Goal: Task Accomplishment & Management: Complete application form

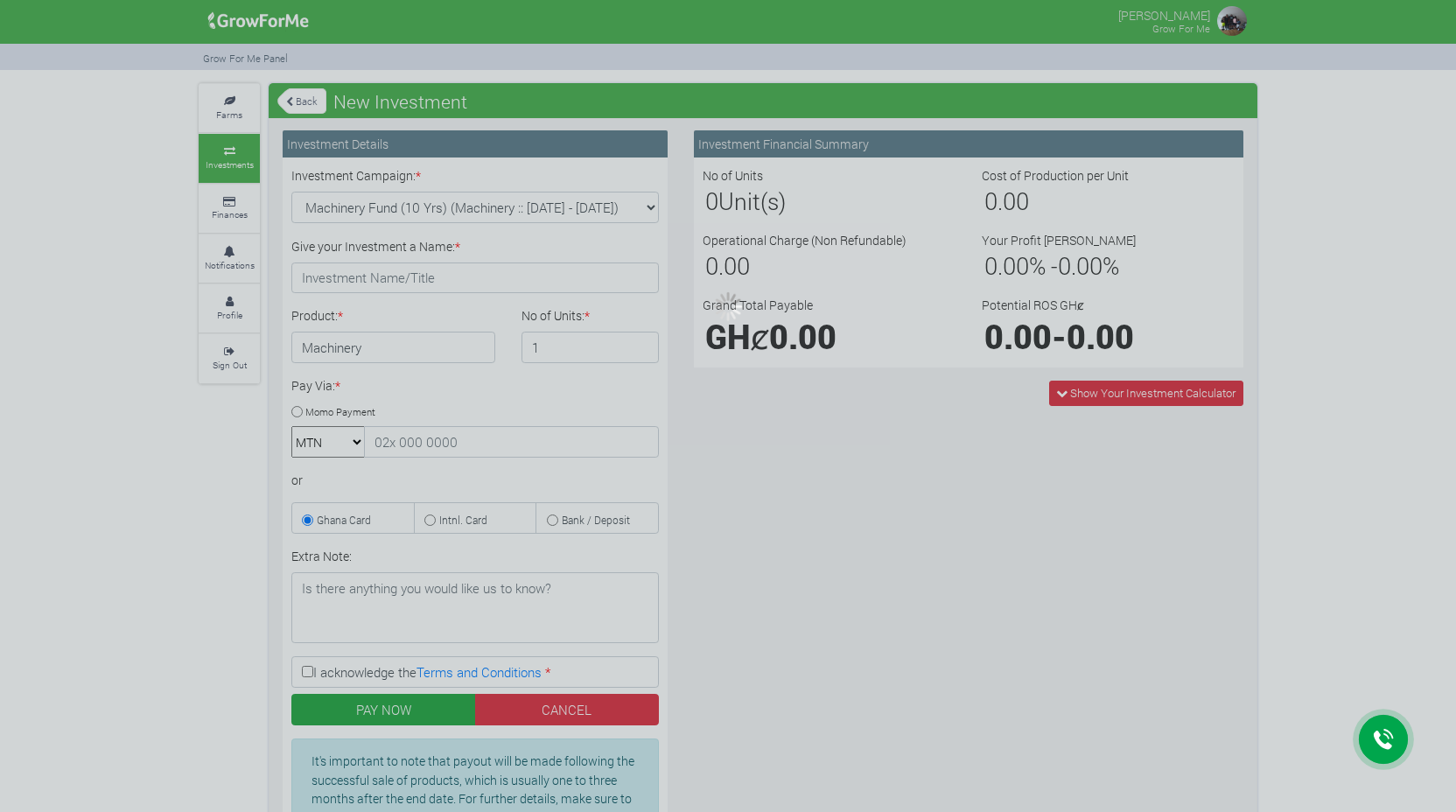
type input "1"
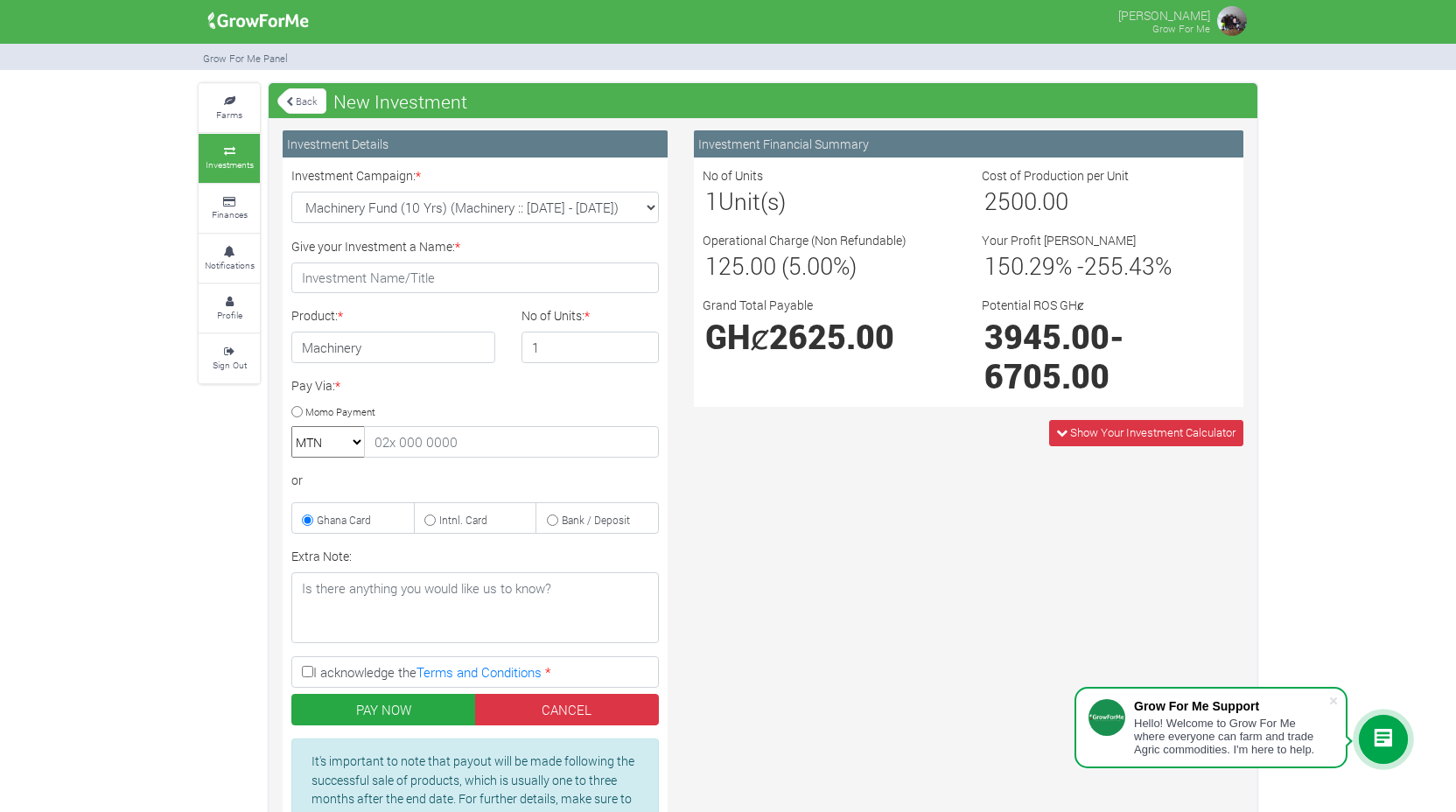
click at [1380, 735] on icon at bounding box center [1382, 738] width 21 height 21
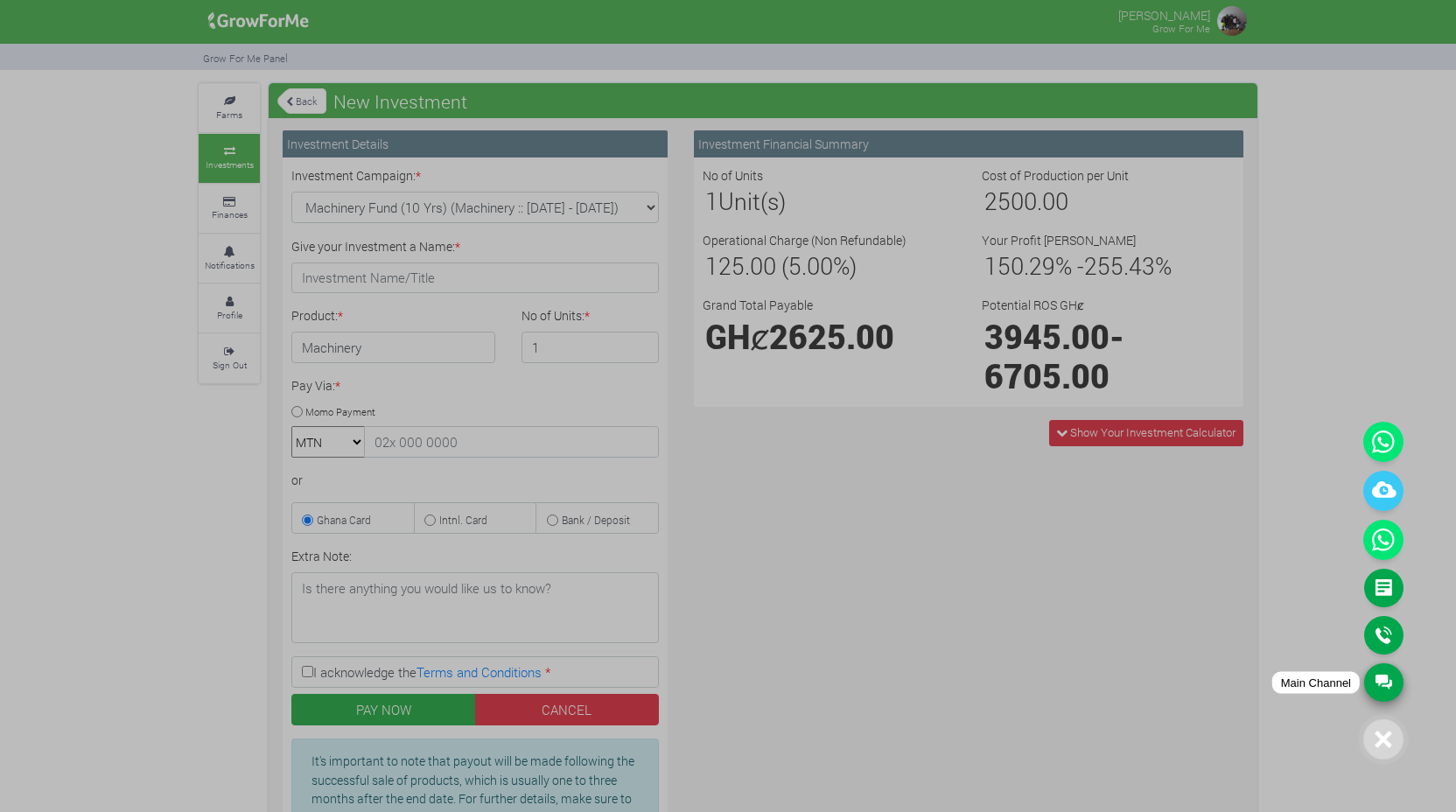
click at [1390, 674] on link "Main Channel" at bounding box center [1383, 682] width 40 height 39
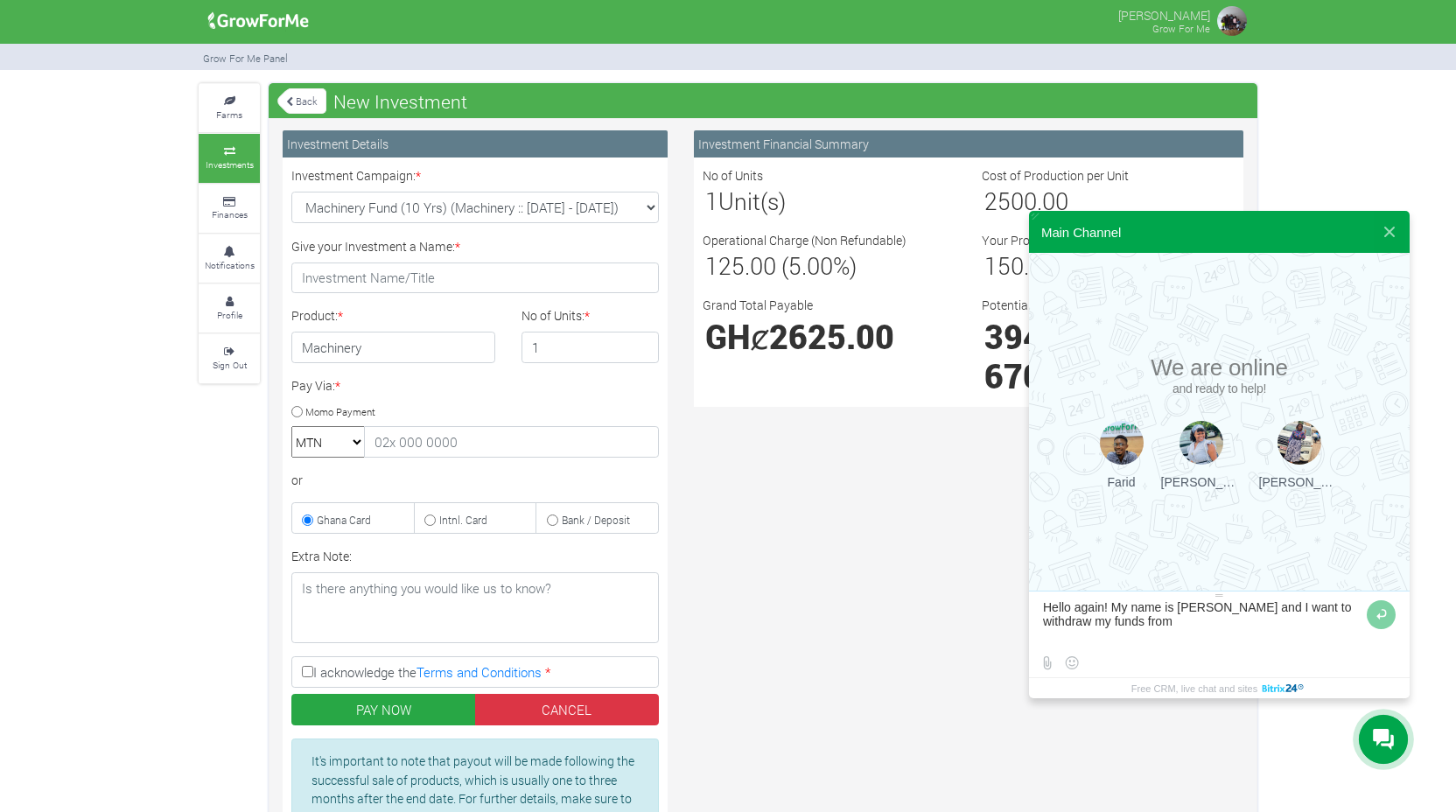
type textarea "Hello again! My name is [PERSON_NAME] and I want to withdraw my funds from"
click at [1308, 612] on textarea at bounding box center [1202, 624] width 319 height 48
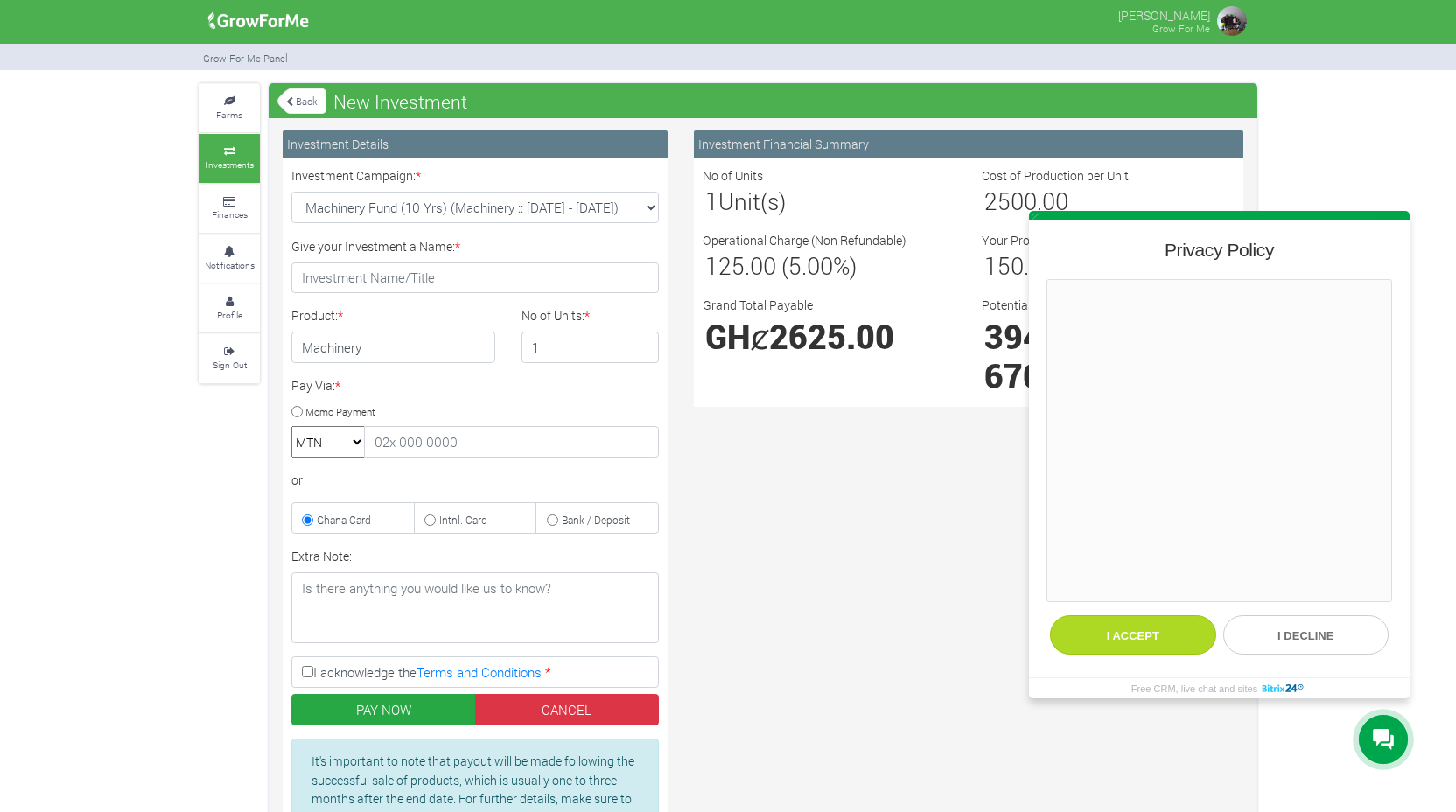
click at [1155, 633] on button "I accept" at bounding box center [1132, 635] width 166 height 40
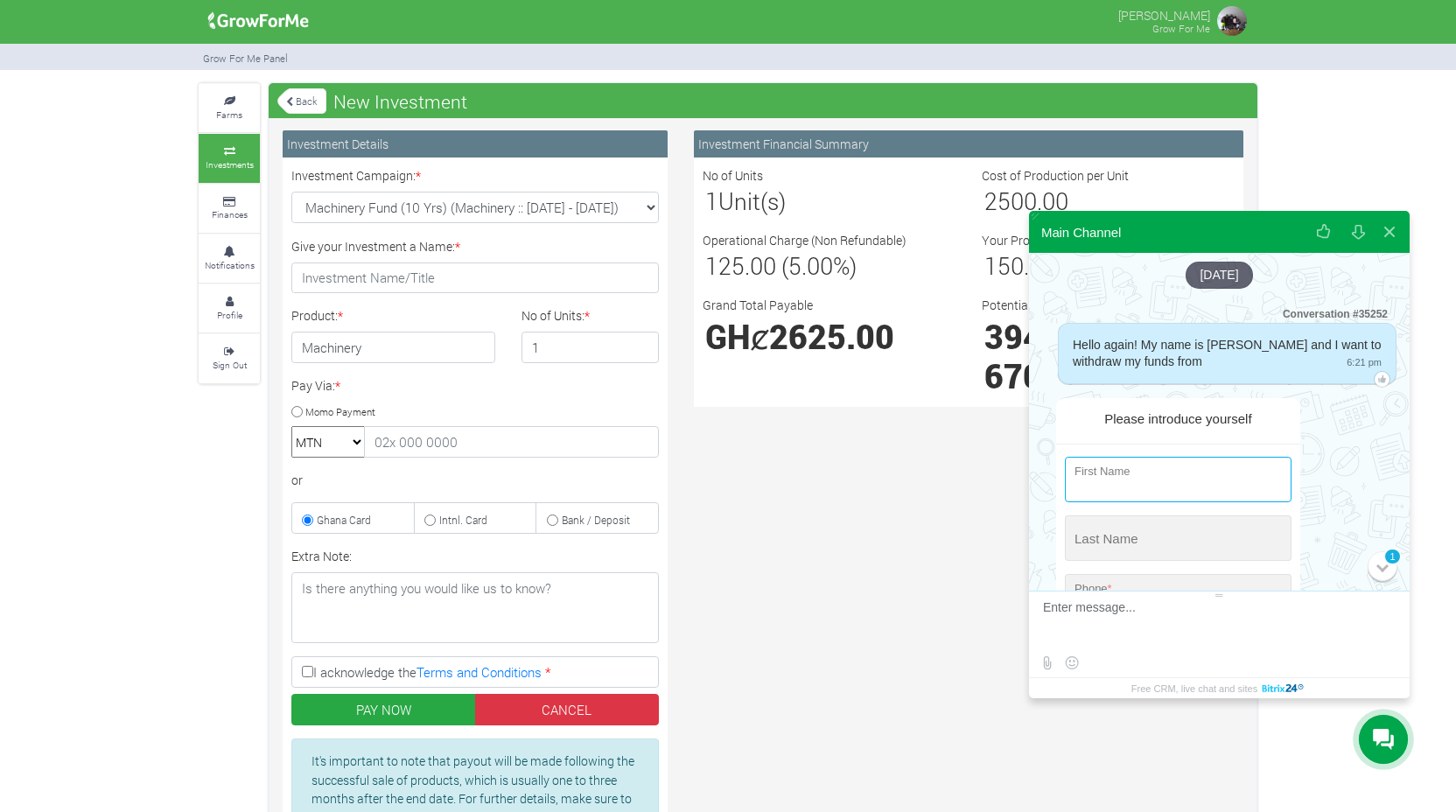
click at [1121, 481] on input "string" at bounding box center [1178, 479] width 227 height 46
type input "[PERSON_NAME]"
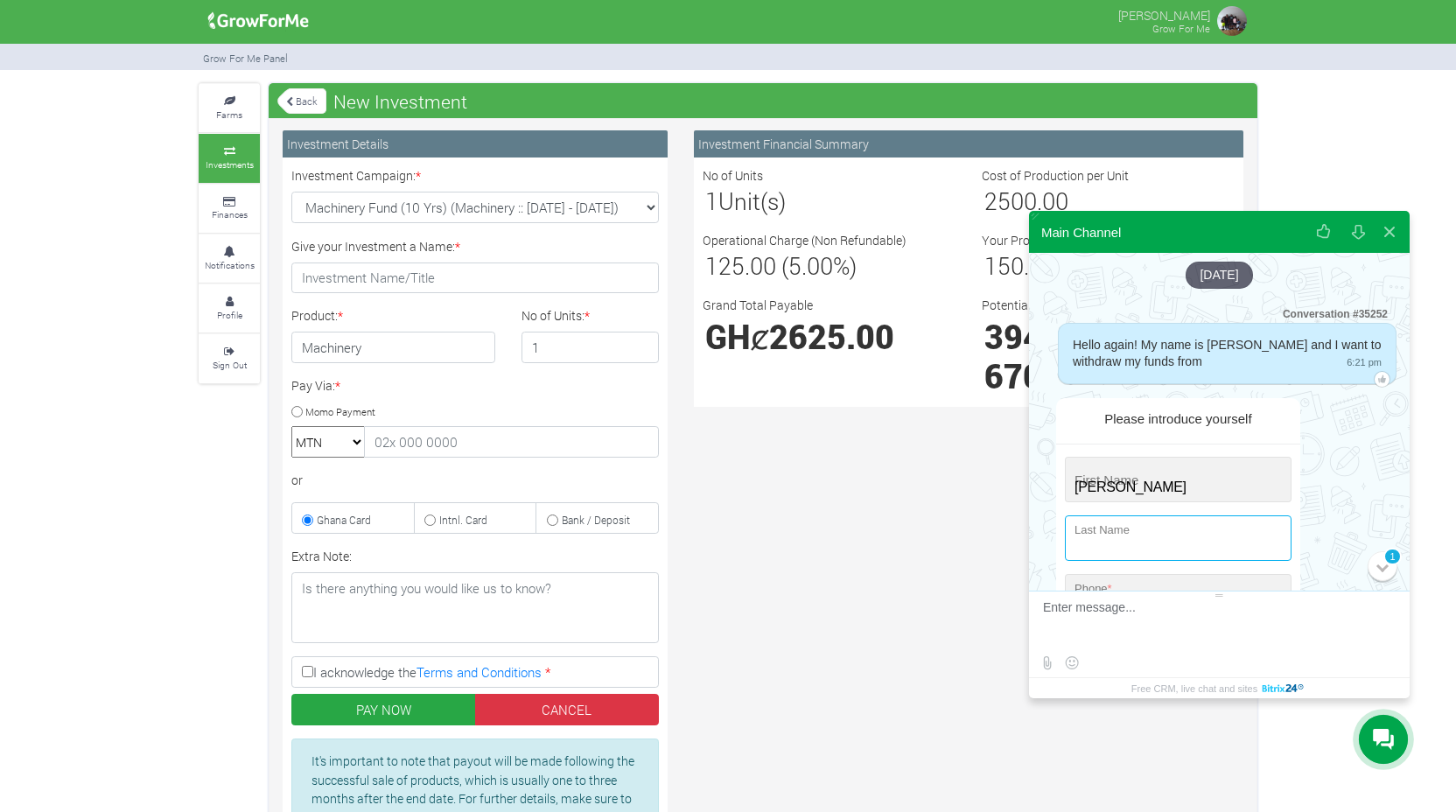
type input "Lane"
type input "[EMAIL_ADDRESS][DOMAIN_NAME]"
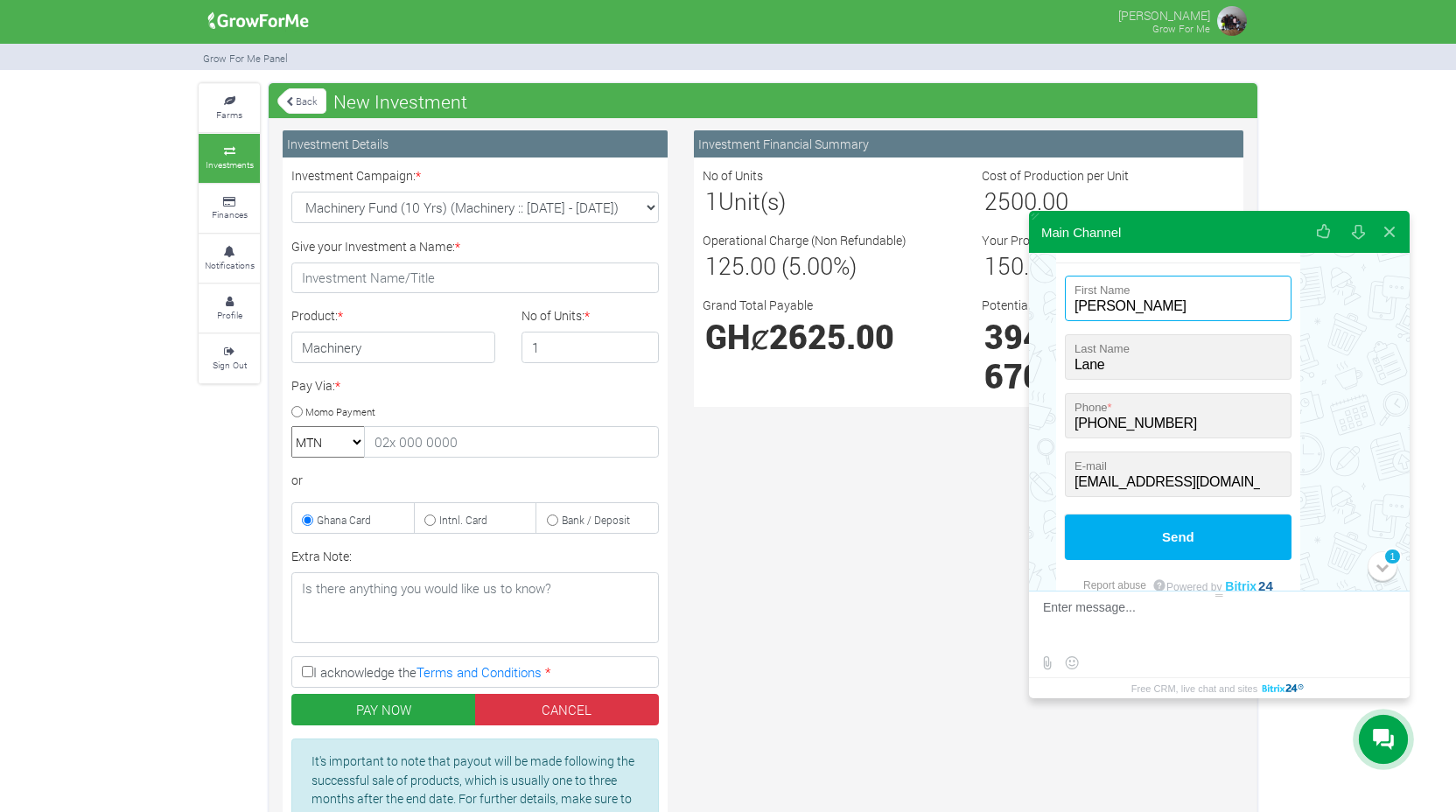
scroll to position [183, 0]
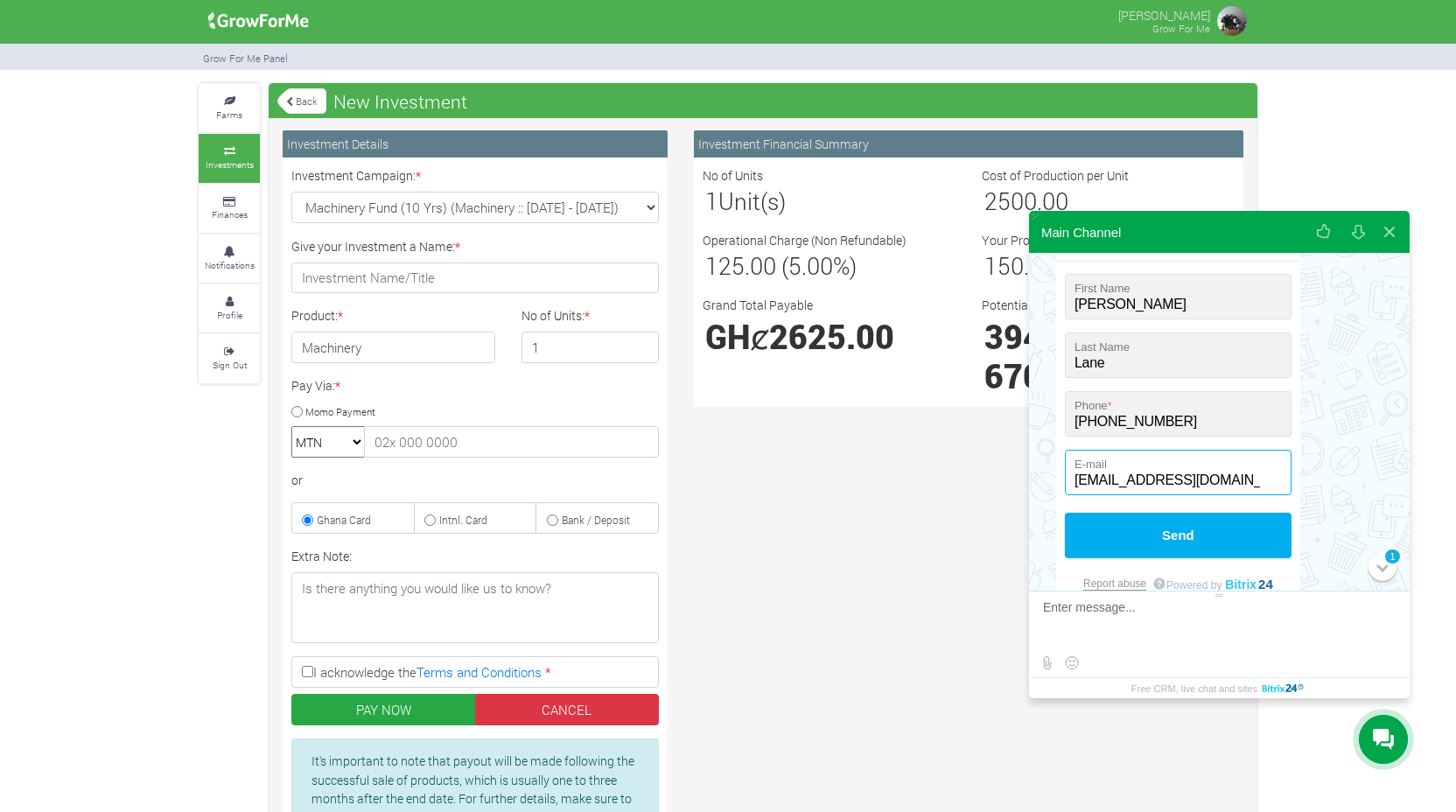
drag, startPoint x: 1202, startPoint y: 479, endPoint x: 1217, endPoint y: 483, distance: 15.5
click at [1217, 483] on input "[EMAIL_ADDRESS][DOMAIN_NAME]" at bounding box center [1178, 472] width 227 height 46
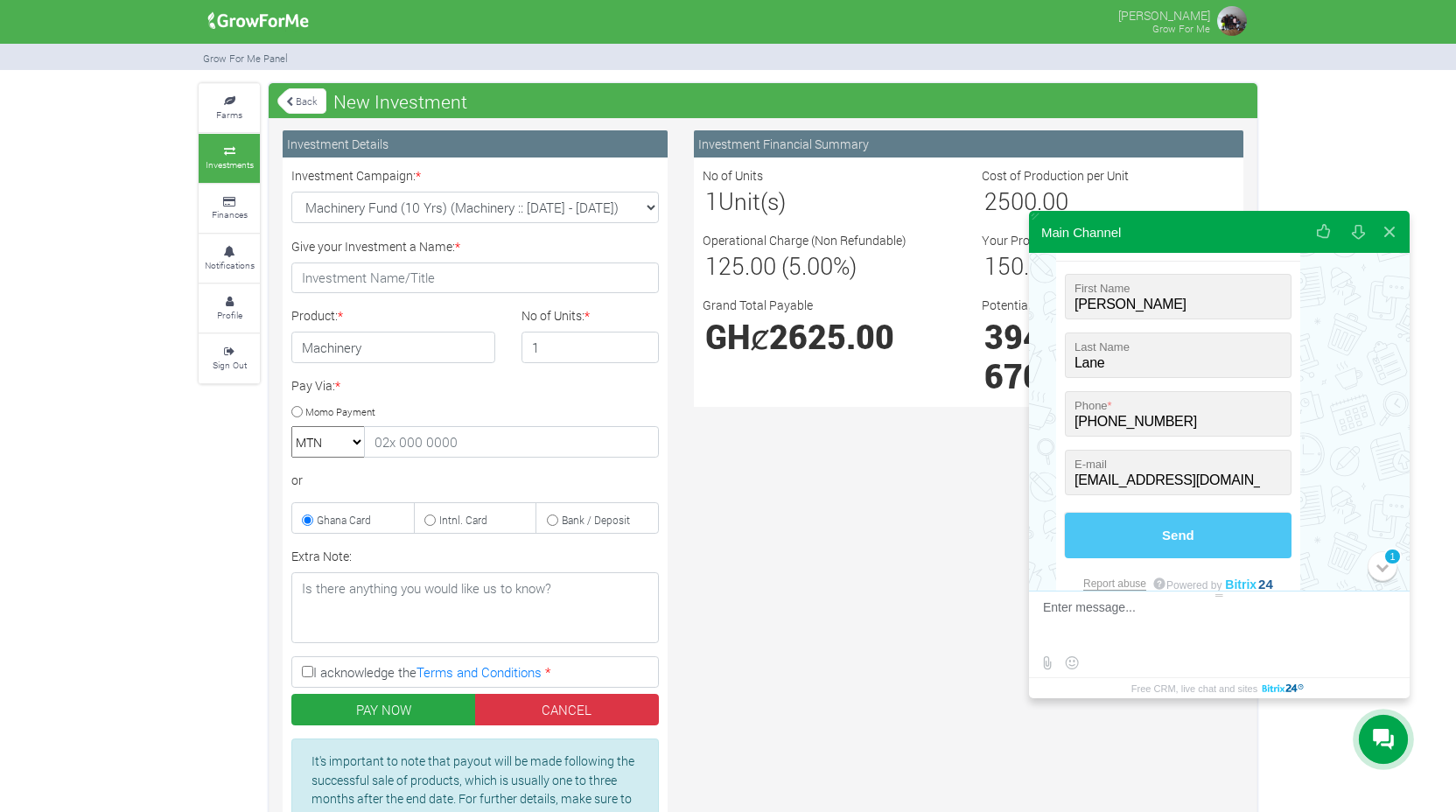
click at [1110, 542] on button "Send" at bounding box center [1178, 536] width 227 height 46
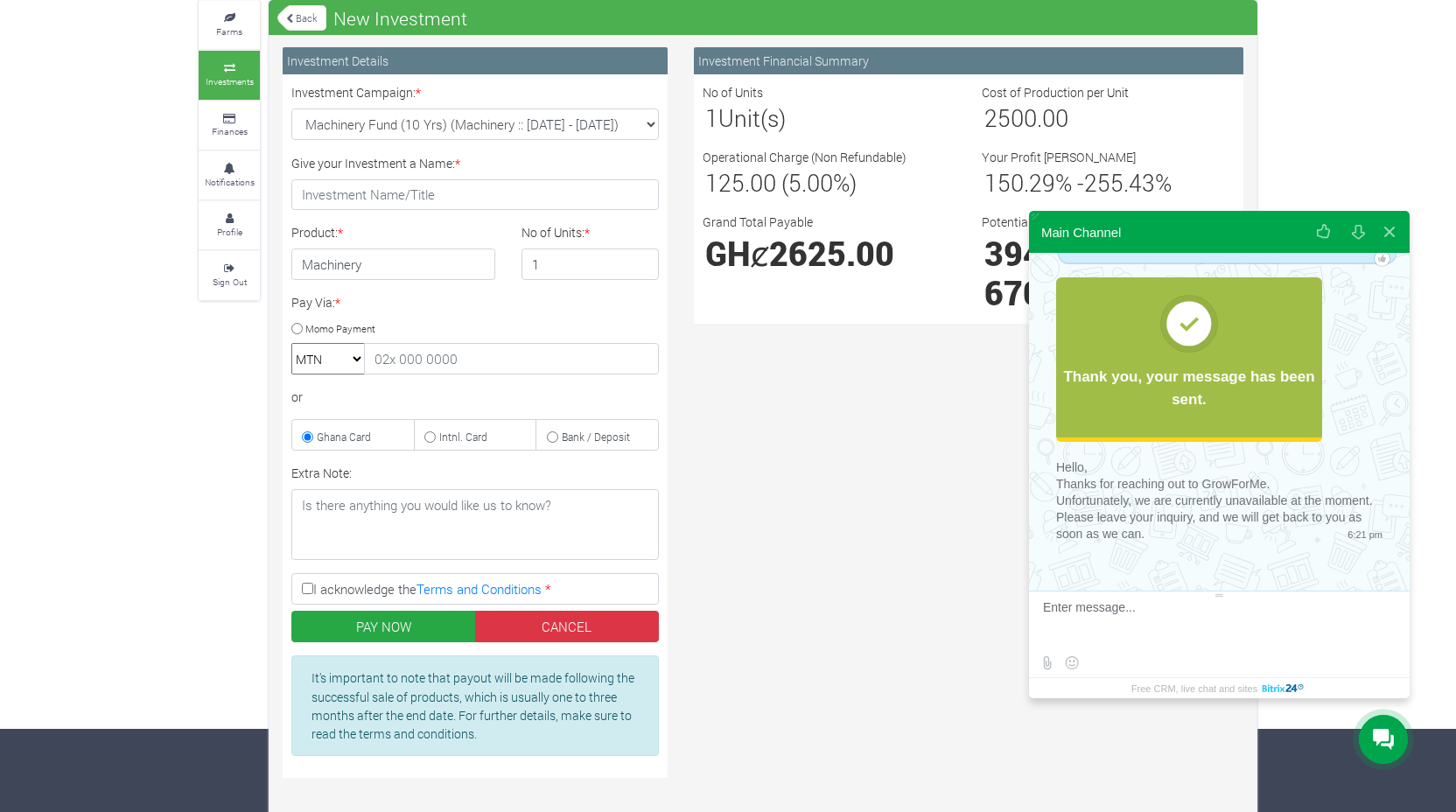
scroll to position [110, 0]
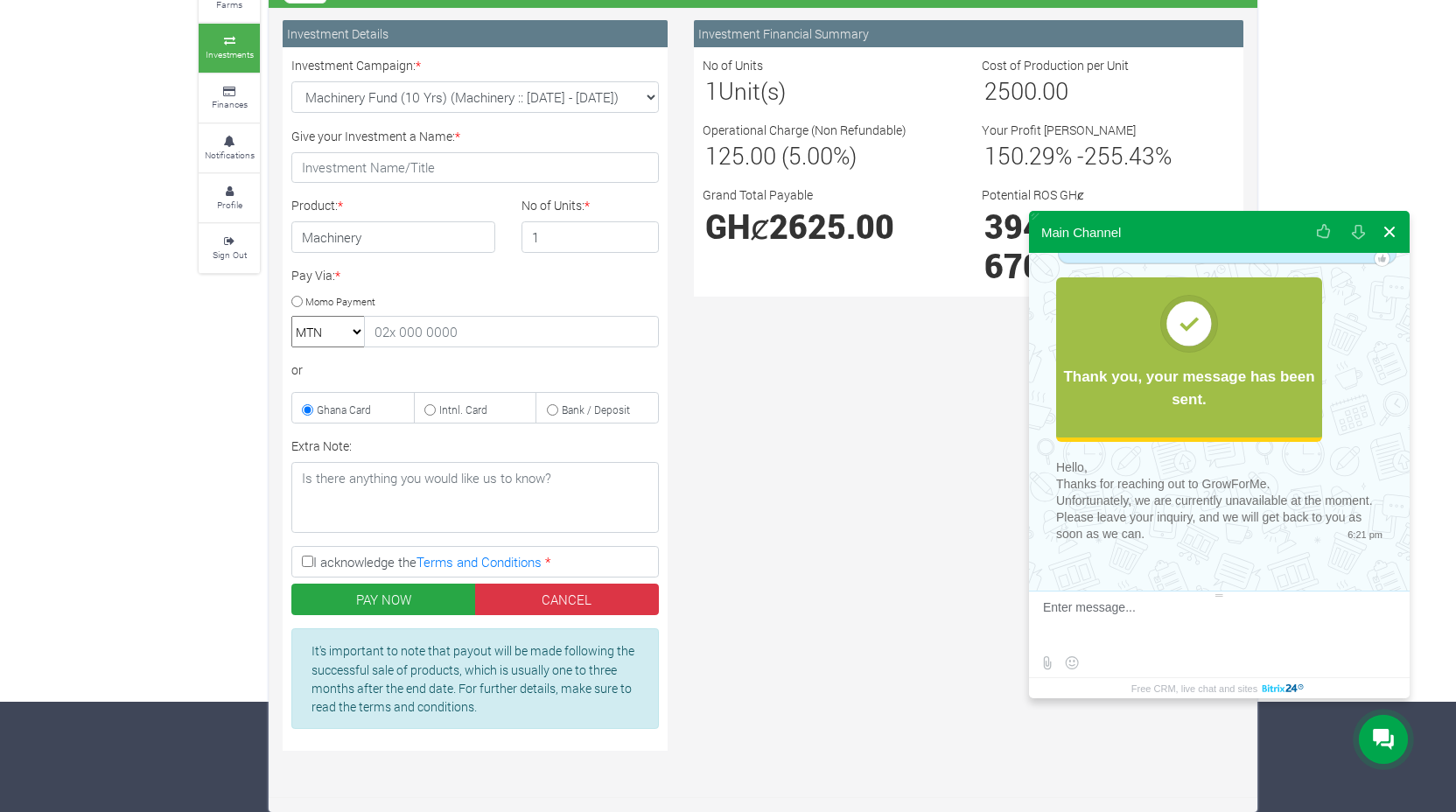
click at [1391, 228] on button at bounding box center [1389, 232] width 32 height 42
